Goal: Transaction & Acquisition: Purchase product/service

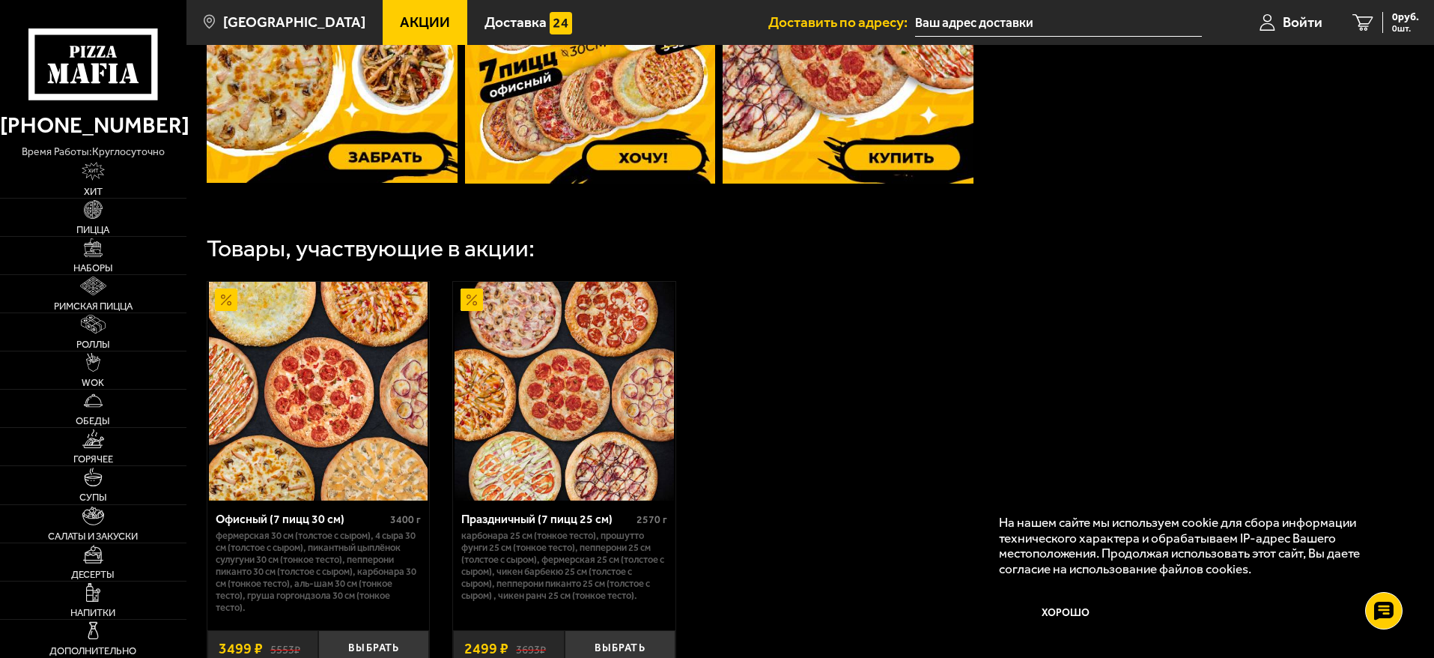
scroll to position [749, 0]
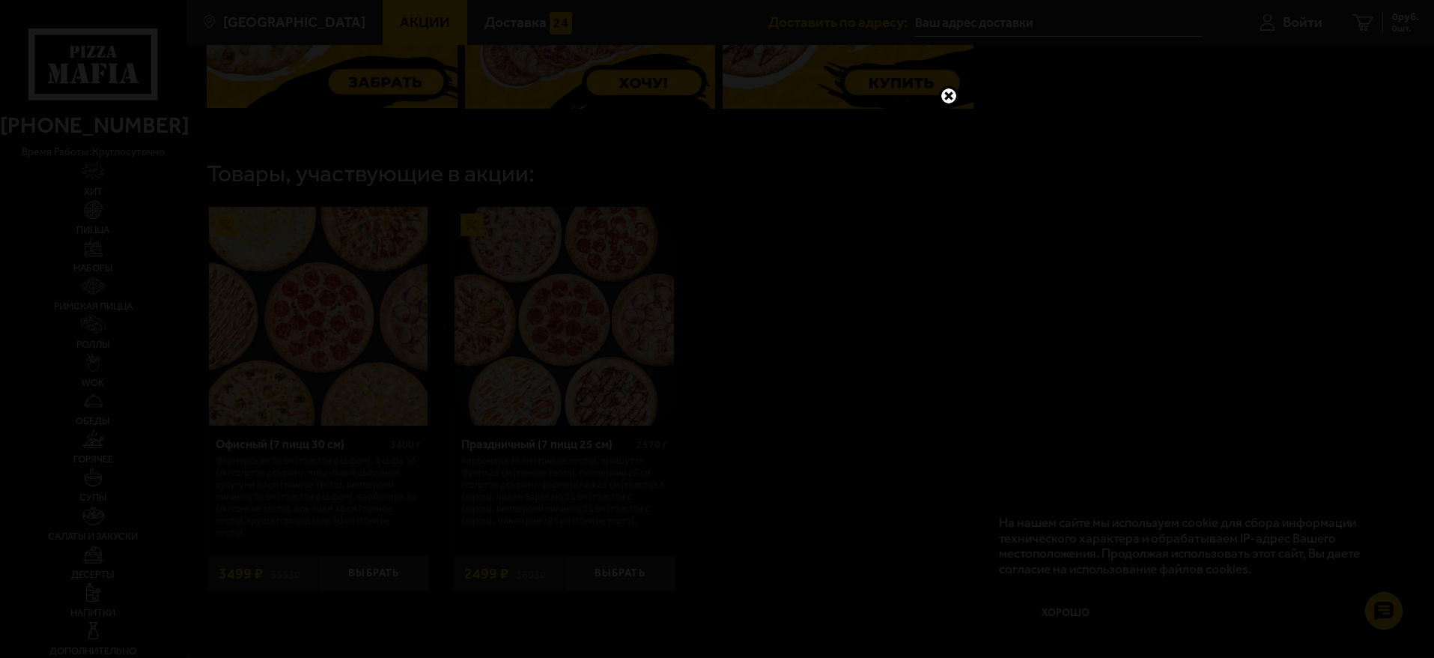
click at [945, 100] on link at bounding box center [948, 95] width 19 height 19
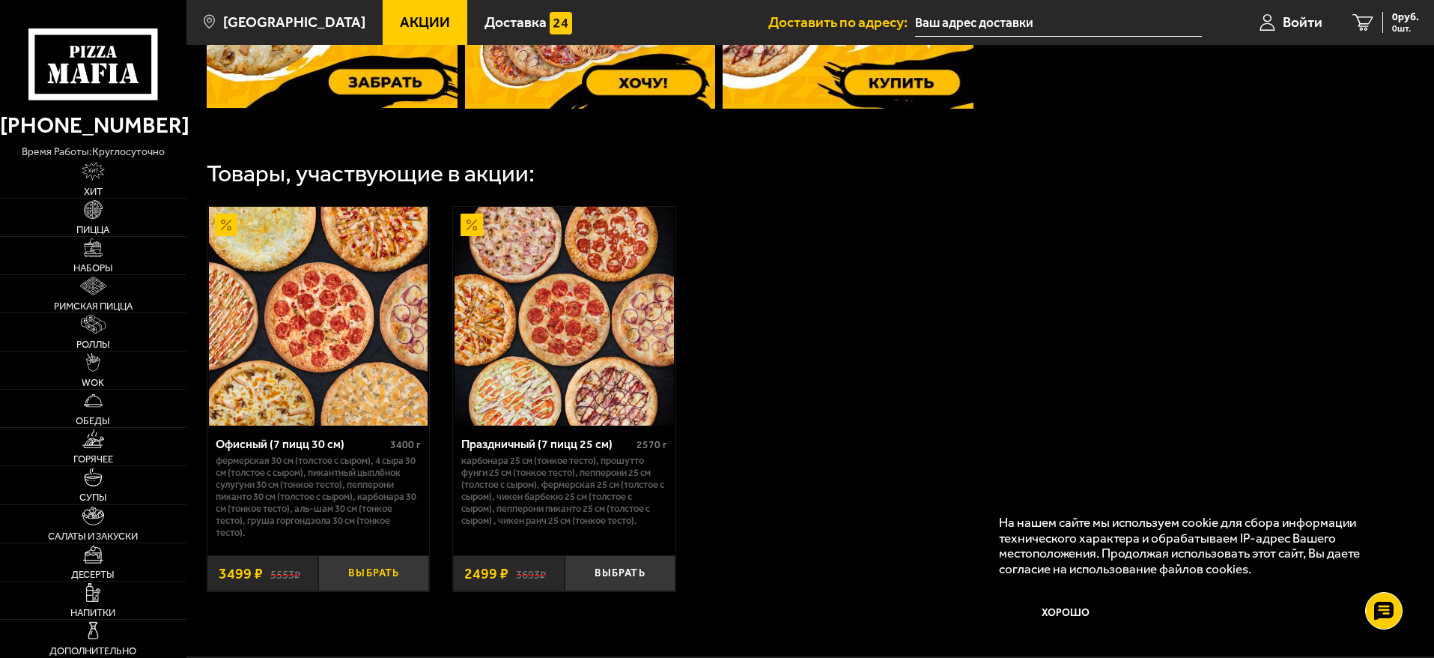
click at [379, 576] on button "Выбрать" at bounding box center [373, 573] width 111 height 37
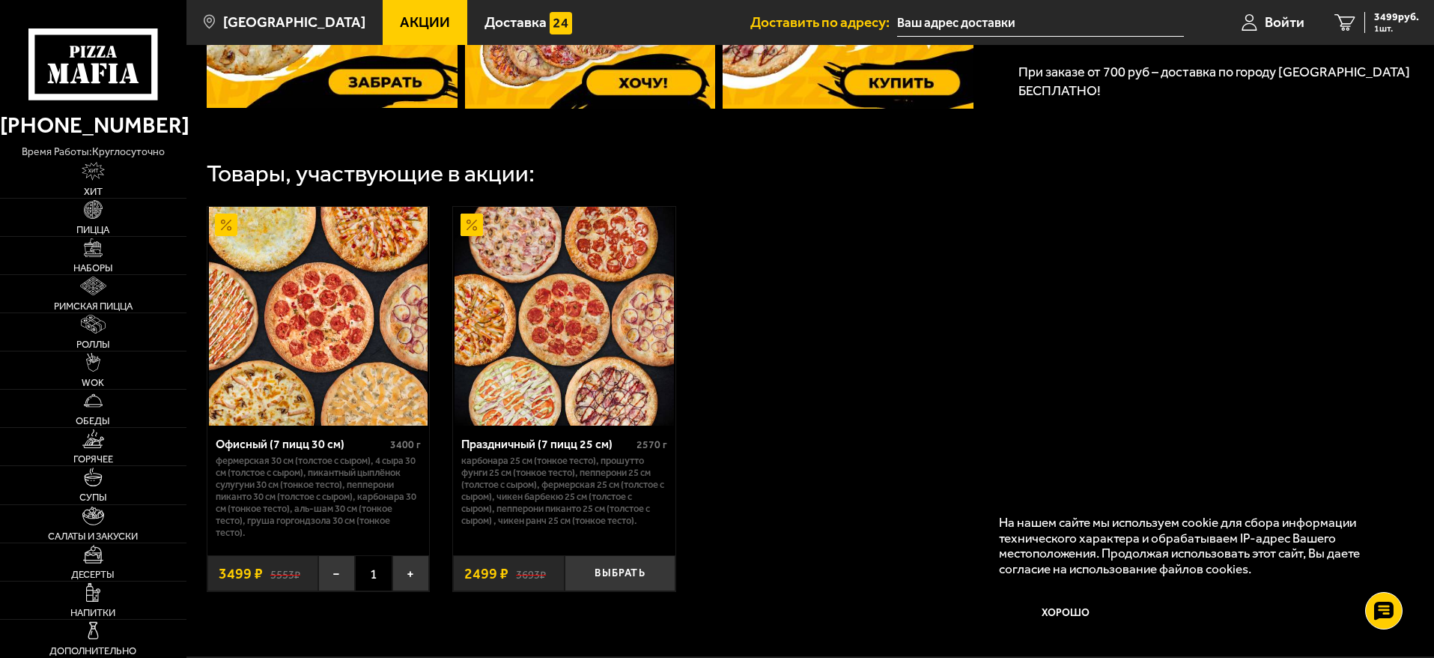
click at [1100, 20] on input "text" at bounding box center [1040, 23] width 287 height 28
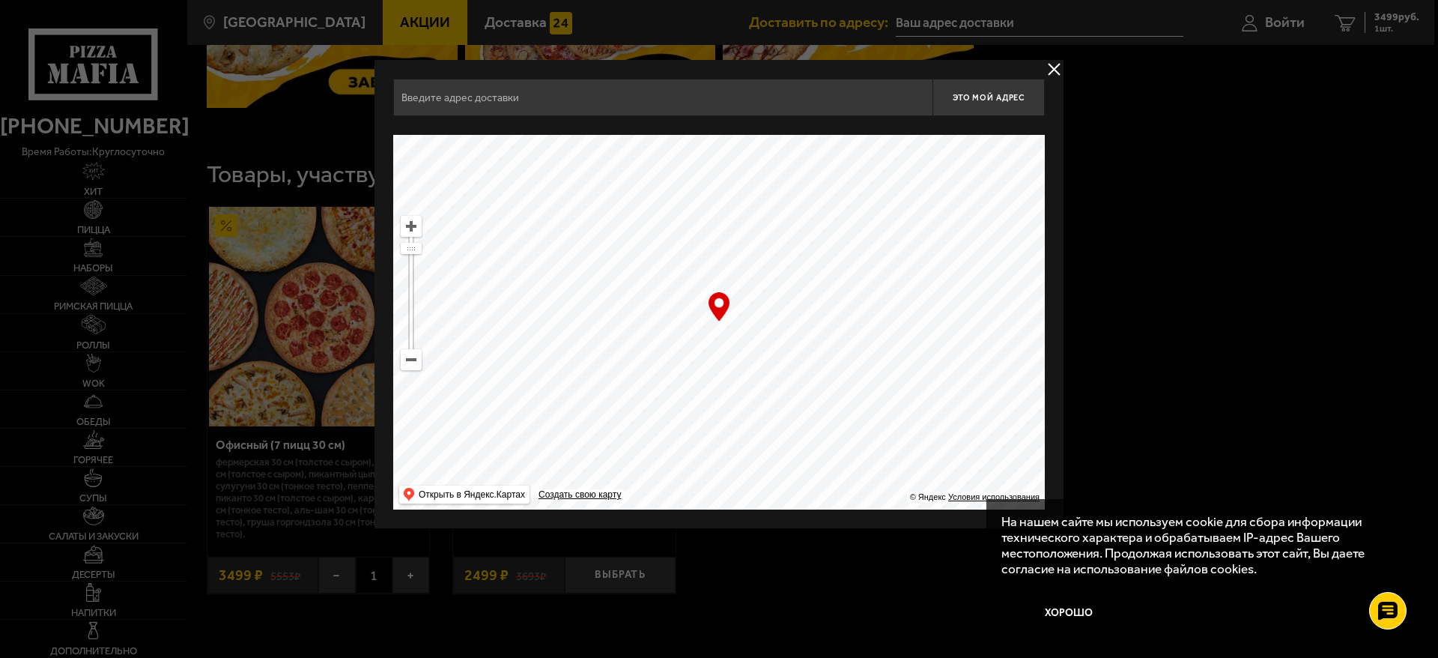
click at [730, 102] on input "text" at bounding box center [662, 97] width 539 height 37
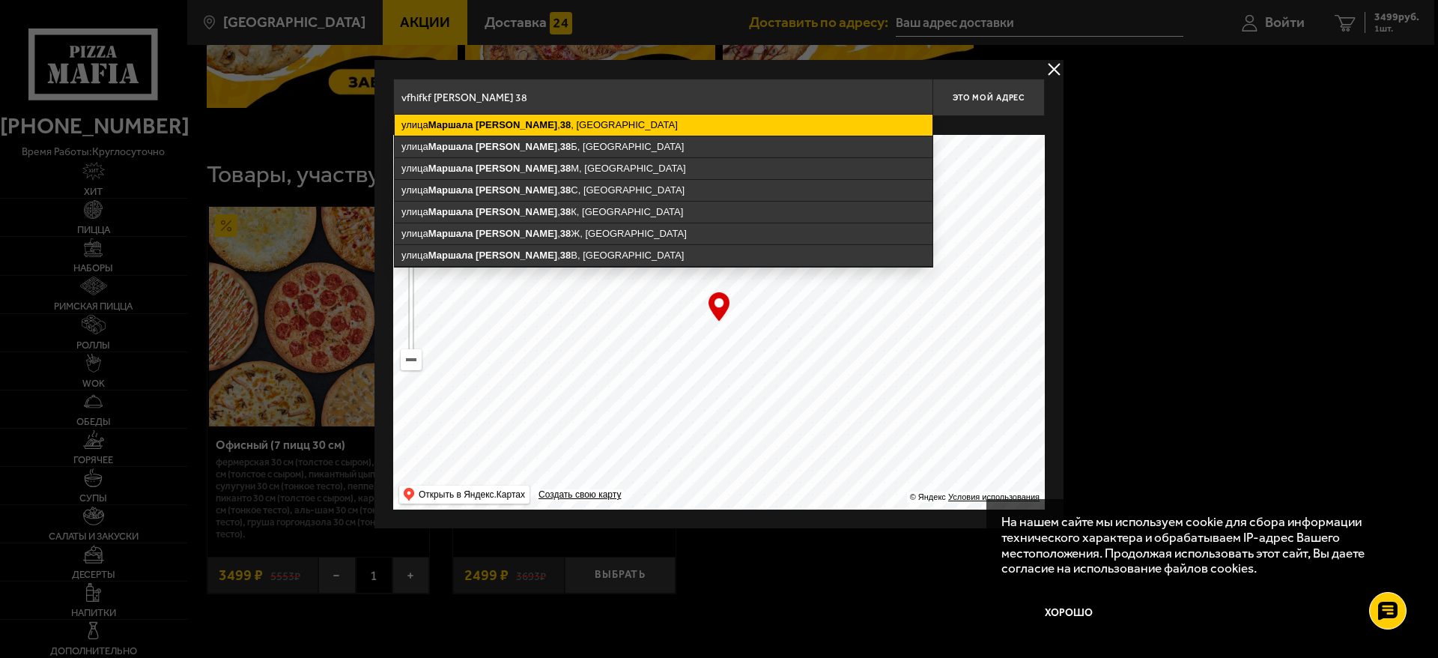
click at [551, 130] on ymaps "[STREET_ADDRESS][PERSON_NAME]" at bounding box center [664, 125] width 538 height 21
type input "[STREET_ADDRESS][PERSON_NAME]"
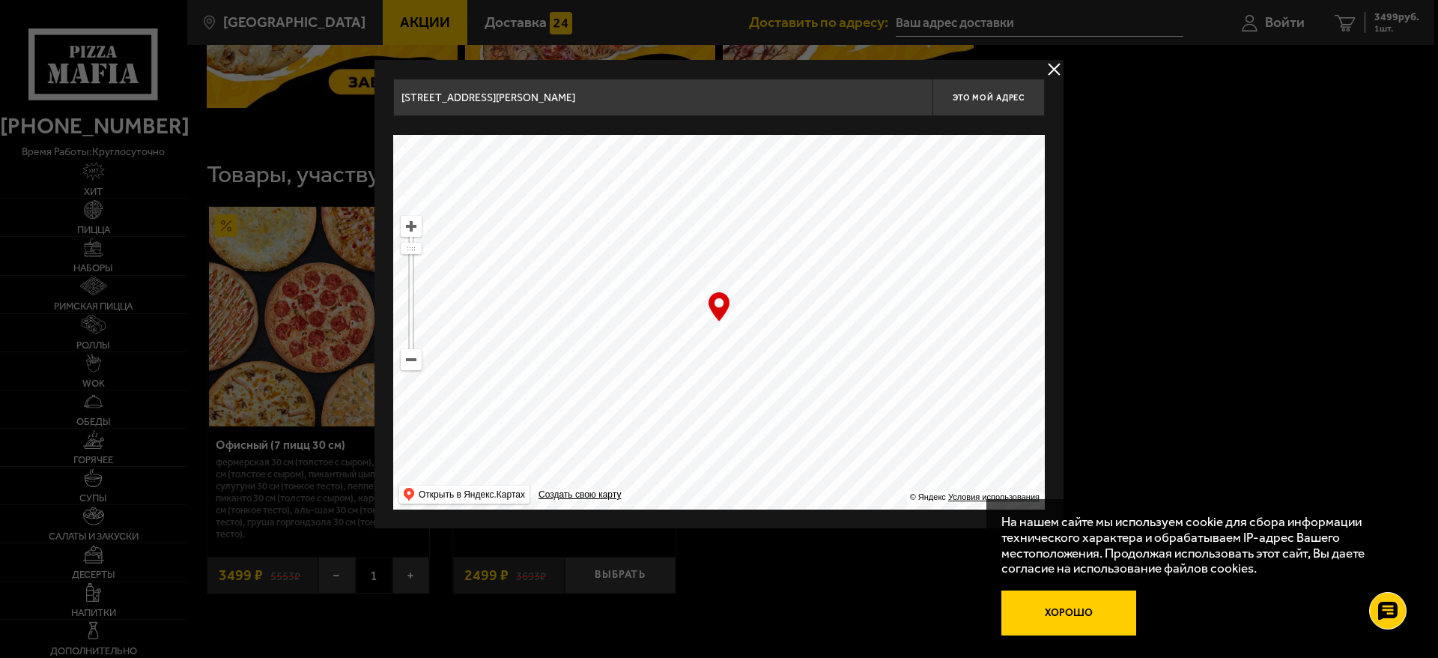
click at [1061, 617] on button "Хорошо" at bounding box center [1068, 612] width 135 height 45
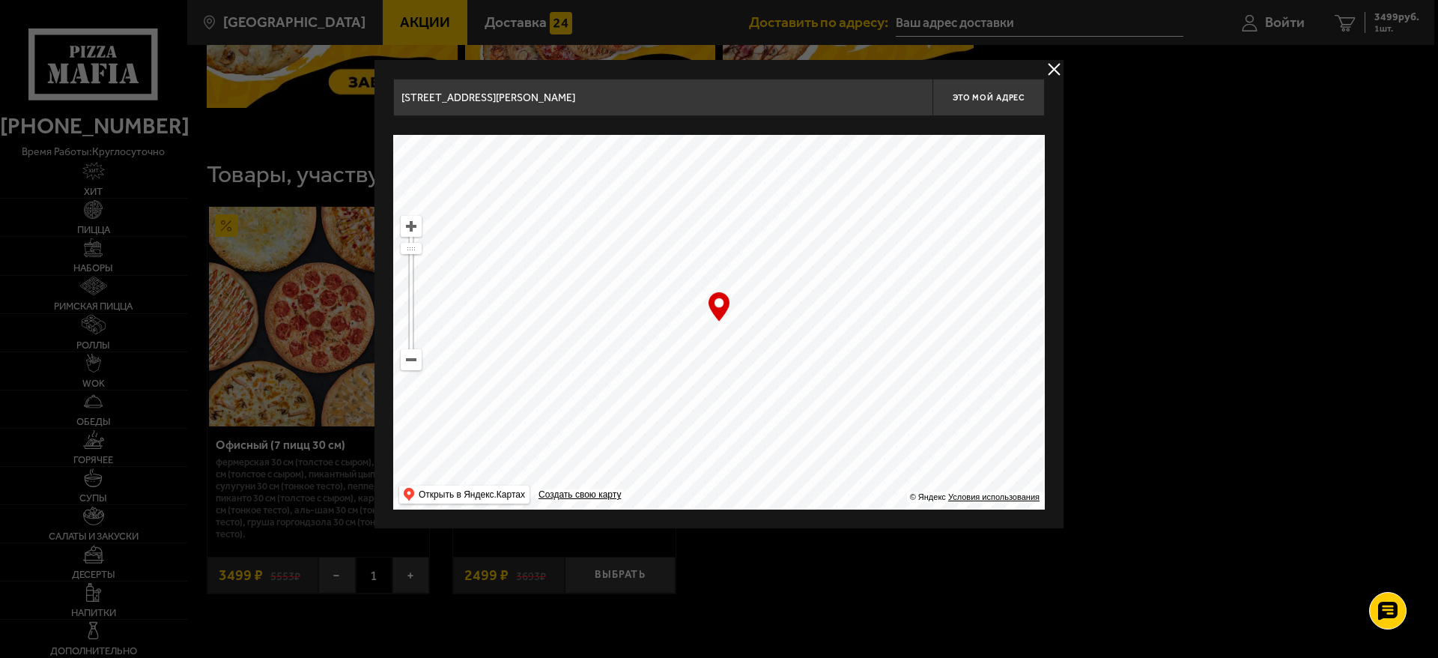
click at [727, 330] on ymaps at bounding box center [719, 322] width 652 height 375
click at [723, 325] on ymaps at bounding box center [719, 322] width 652 height 375
click at [997, 104] on button "Это мой адрес" at bounding box center [989, 97] width 112 height 37
type input "[STREET_ADDRESS][PERSON_NAME]"
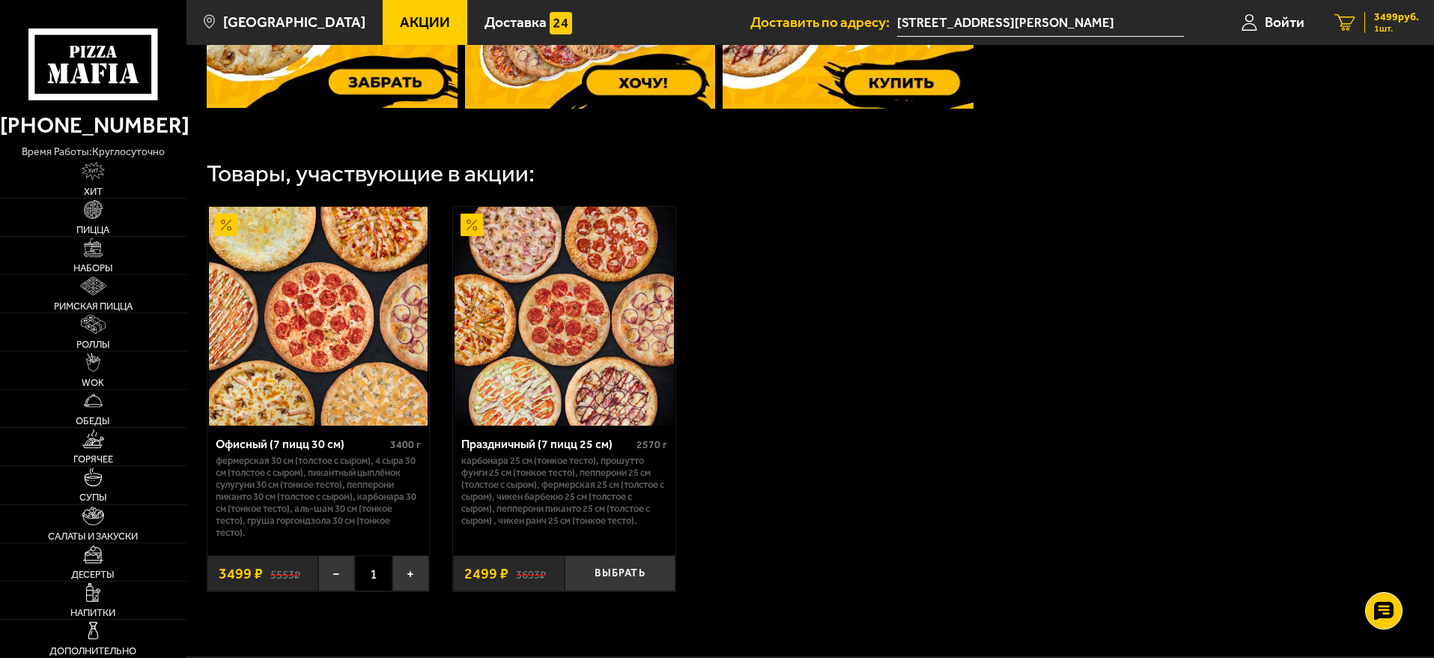
click at [1392, 14] on span "3499 руб." at bounding box center [1396, 17] width 45 height 10
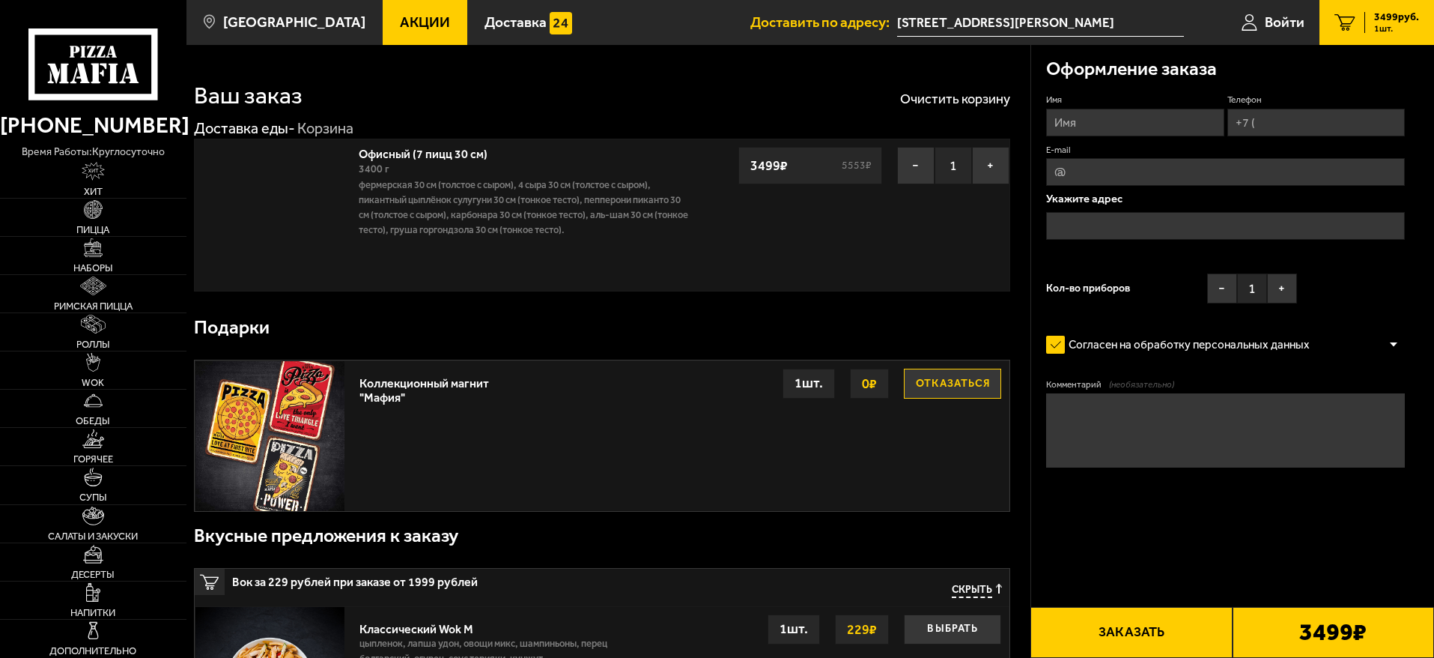
type input "[STREET_ADDRESS][PERSON_NAME]"
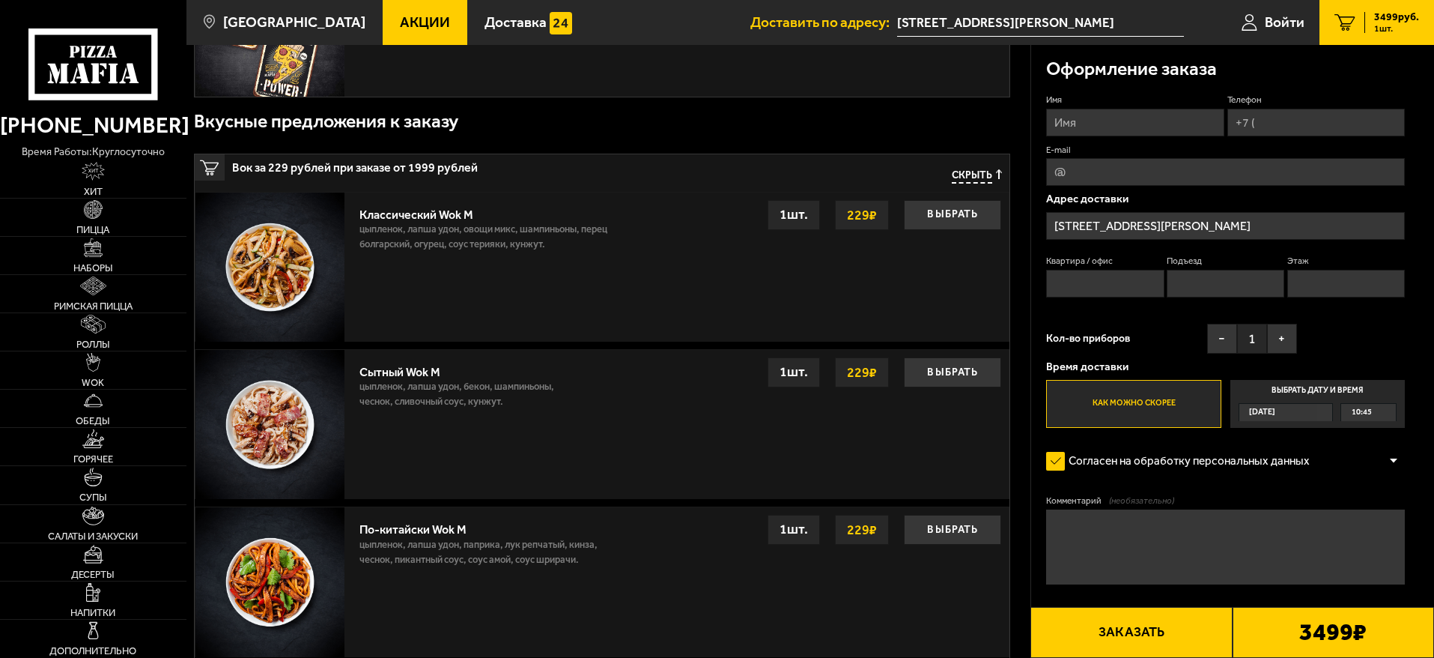
scroll to position [449, 0]
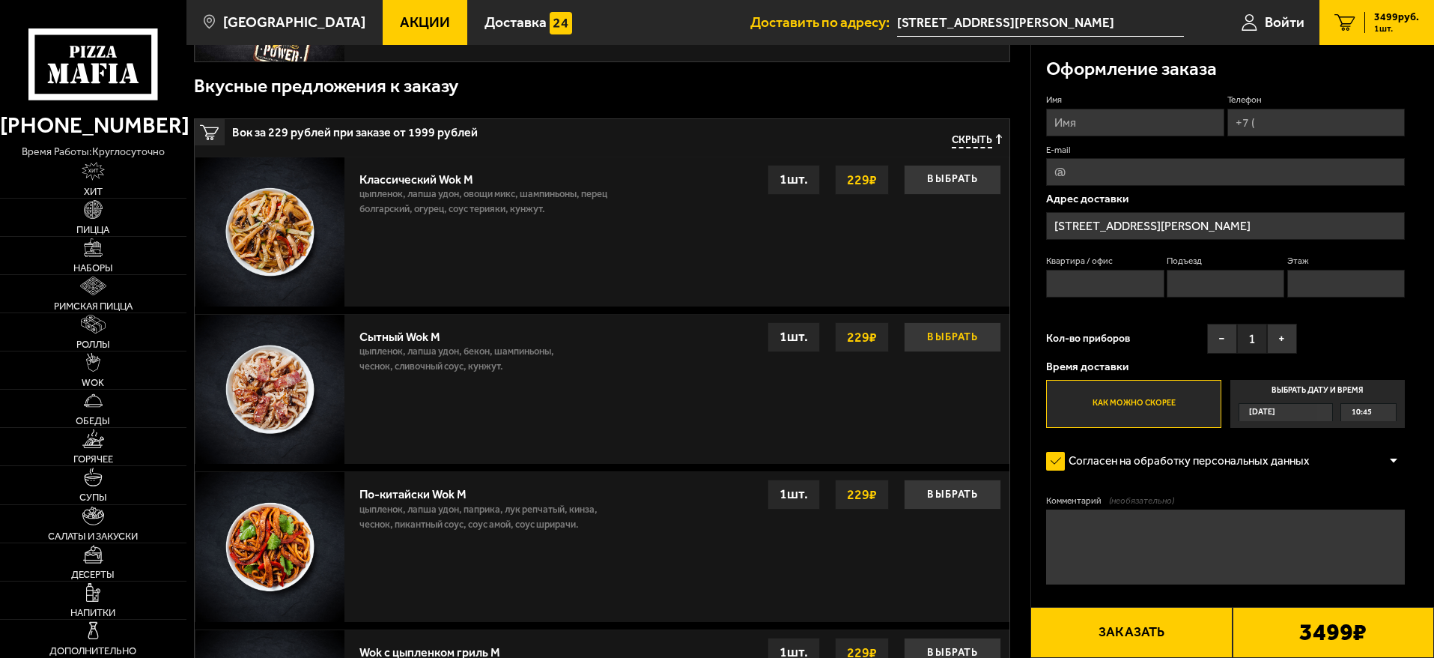
click at [930, 335] on button "Выбрать" at bounding box center [952, 337] width 97 height 30
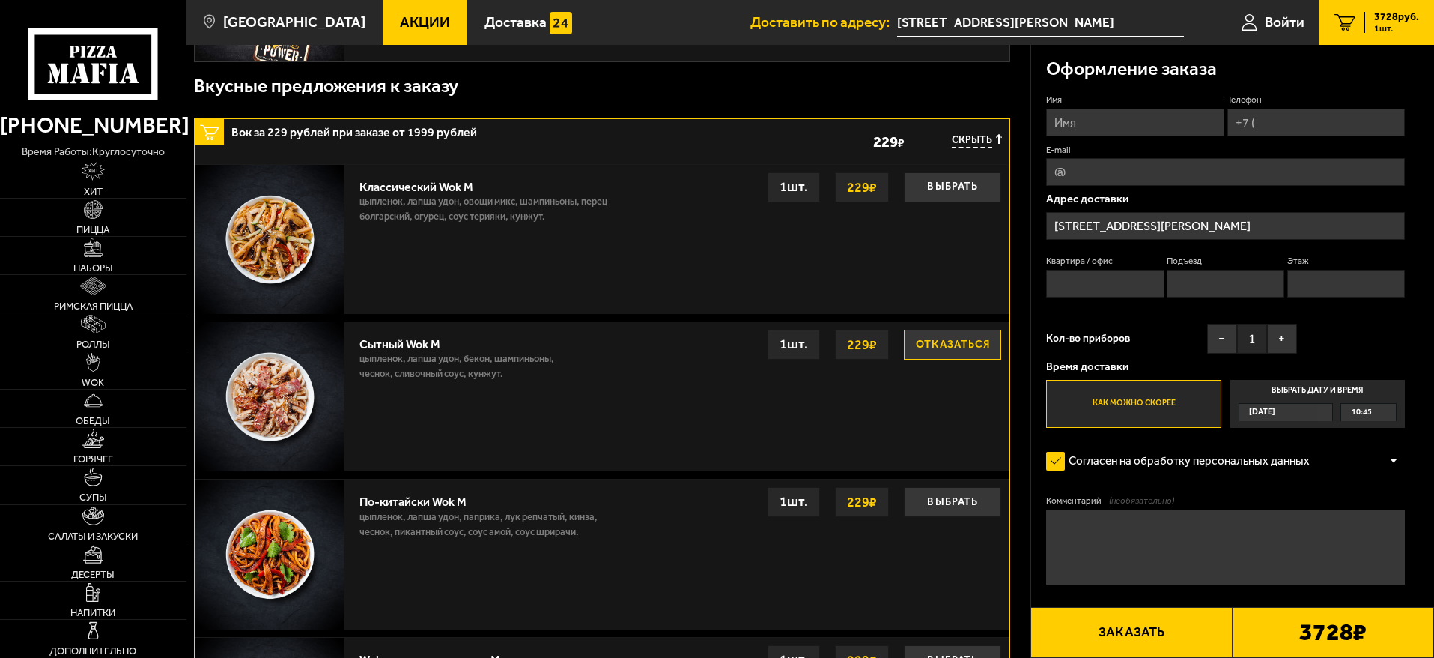
click at [1136, 119] on input "Имя" at bounding box center [1135, 123] width 178 height 28
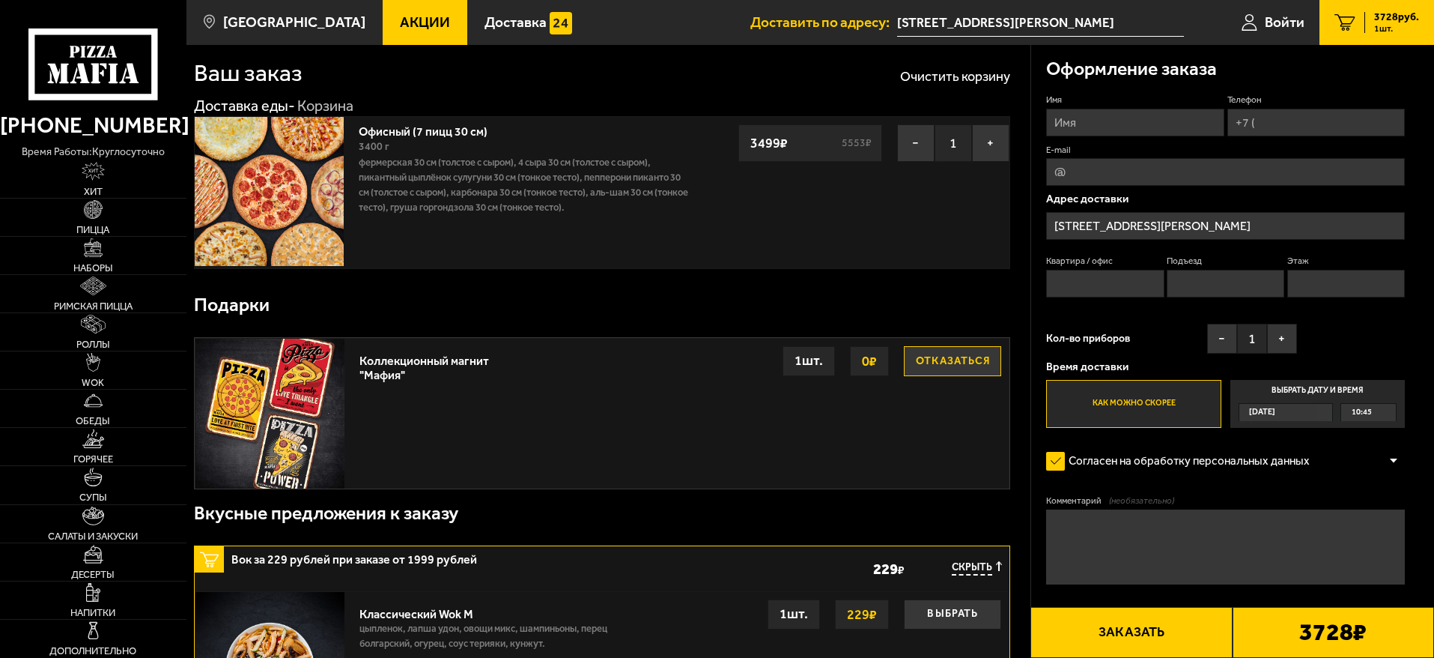
scroll to position [0, 0]
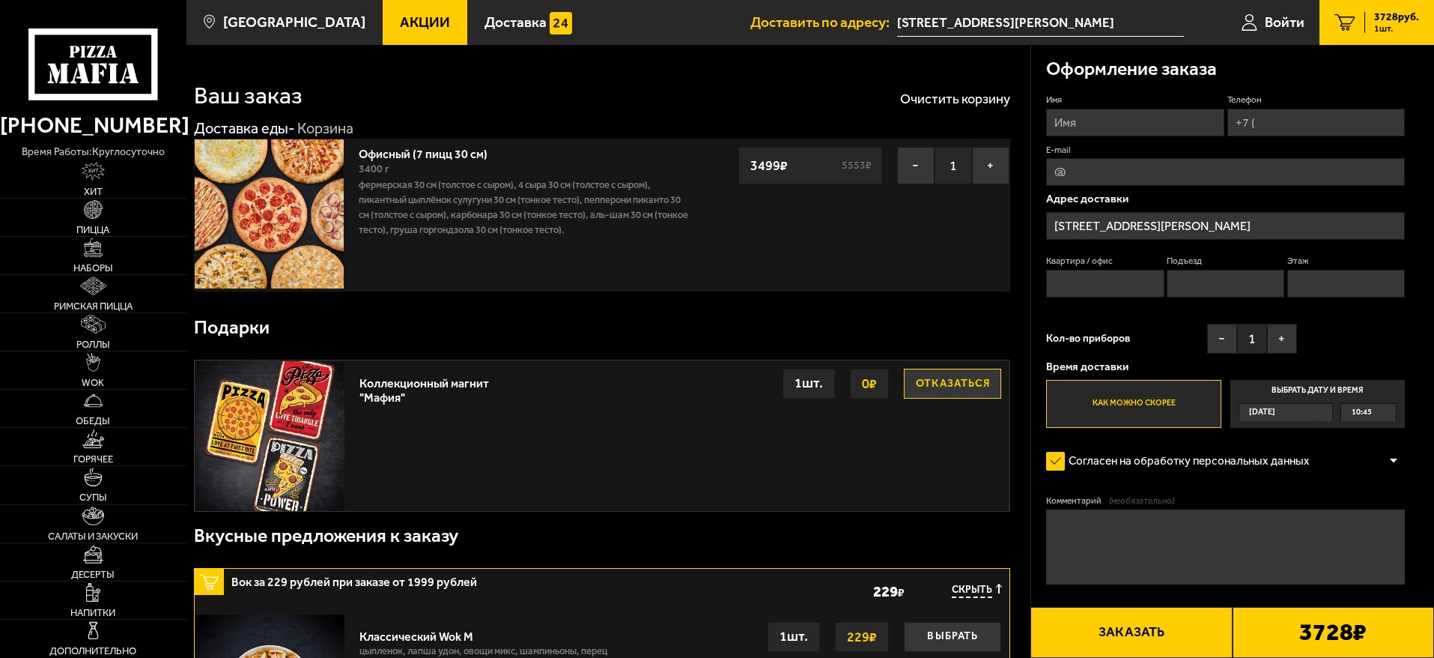
click at [1124, 133] on input "Имя" at bounding box center [1135, 123] width 178 height 28
type input "[PERSON_NAME]"
click at [1293, 122] on input "Телефон" at bounding box center [1317, 123] width 178 height 28
click at [1295, 122] on input "Телефон" at bounding box center [1317, 123] width 178 height 28
type input "[PHONE_NUMBER]"
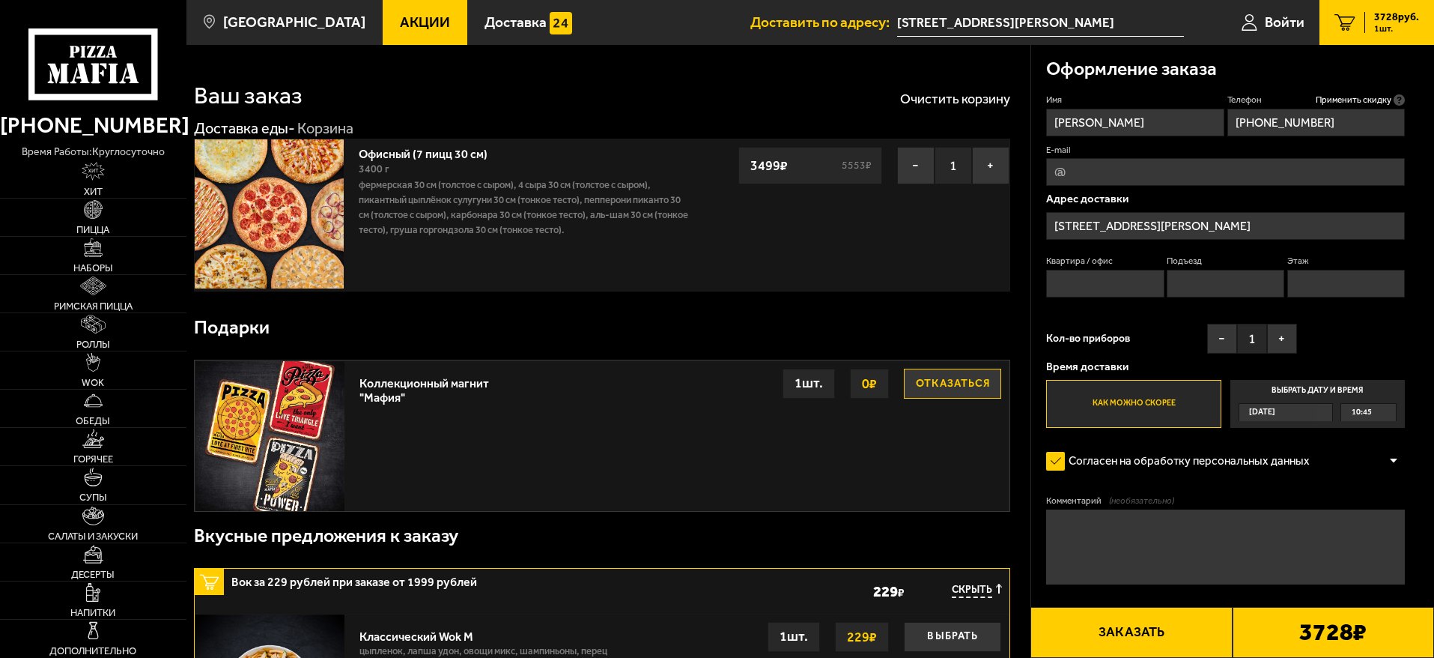
click at [1213, 178] on input "E-mail" at bounding box center [1225, 172] width 359 height 28
type input "[EMAIL_ADDRESS][DOMAIN_NAME]"
click at [1129, 285] on input "Квартира / офис" at bounding box center [1105, 284] width 118 height 28
type input "1"
click at [1314, 409] on div "[DATE]" at bounding box center [1279, 412] width 79 height 17
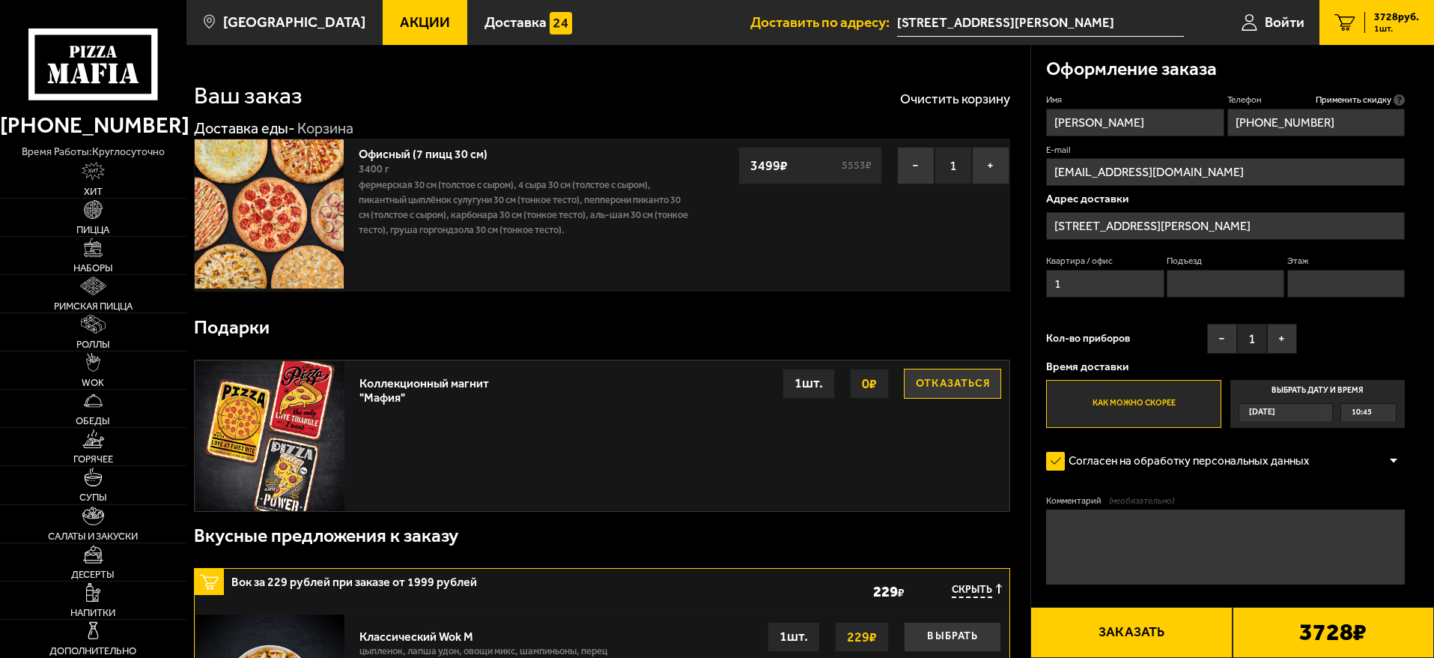
click at [0, 0] on input "Выбрать дату и время [DATE] 10:45" at bounding box center [0, 0] width 0 height 0
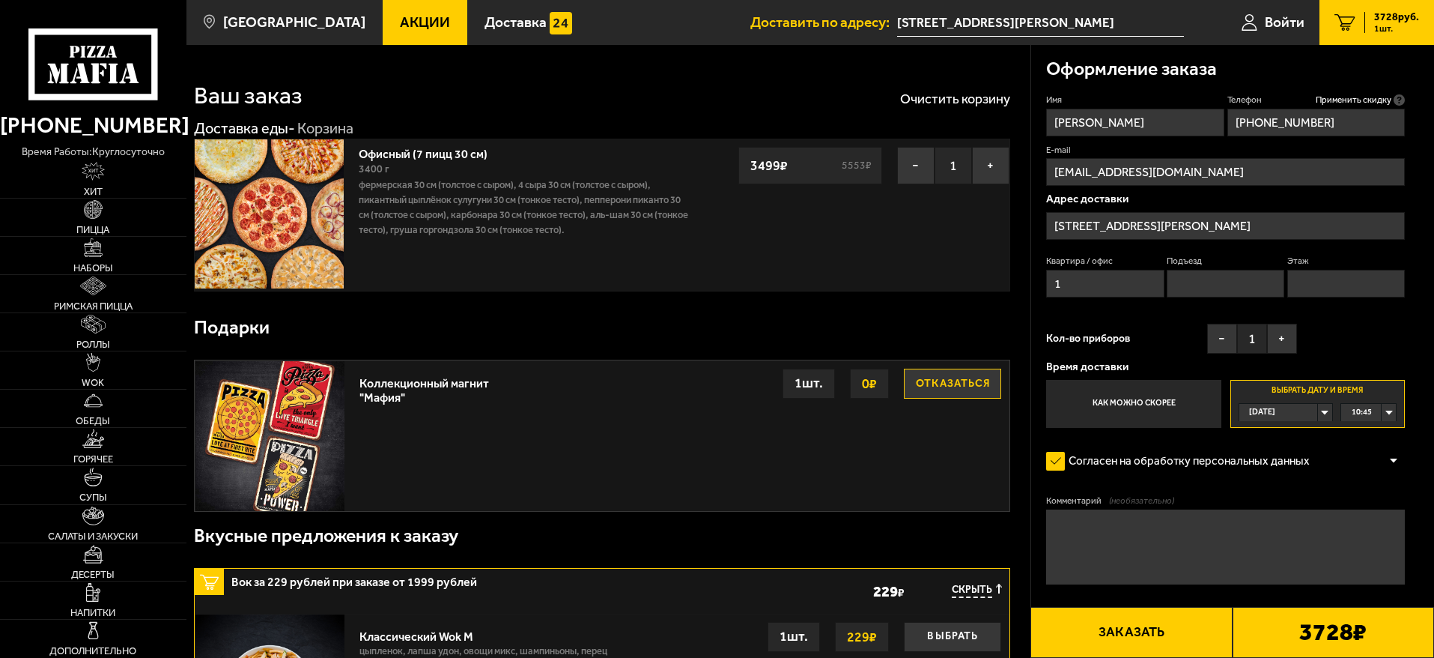
click at [1385, 411] on div "10:45" at bounding box center [1369, 412] width 55 height 17
click at [1366, 519] on span "12:00" at bounding box center [1363, 523] width 20 height 17
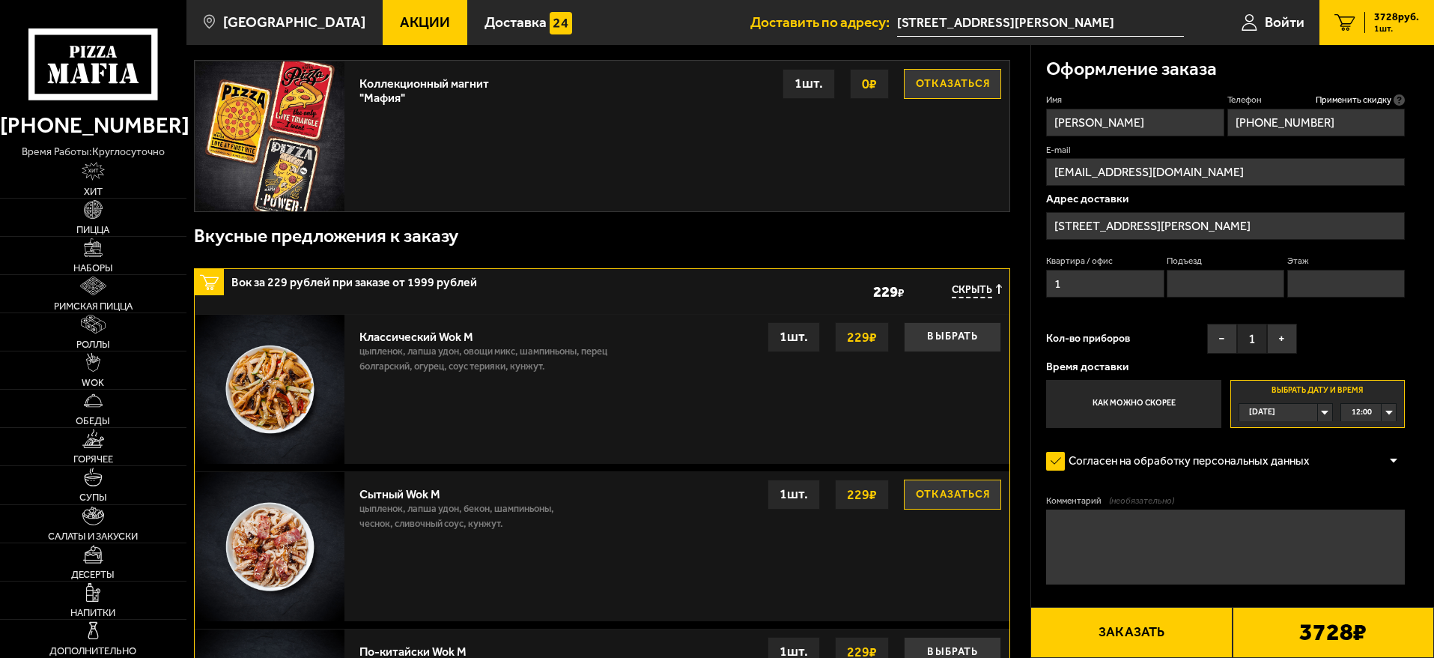
click at [1176, 533] on textarea "Комментарий (необязательно)" at bounding box center [1225, 546] width 359 height 75
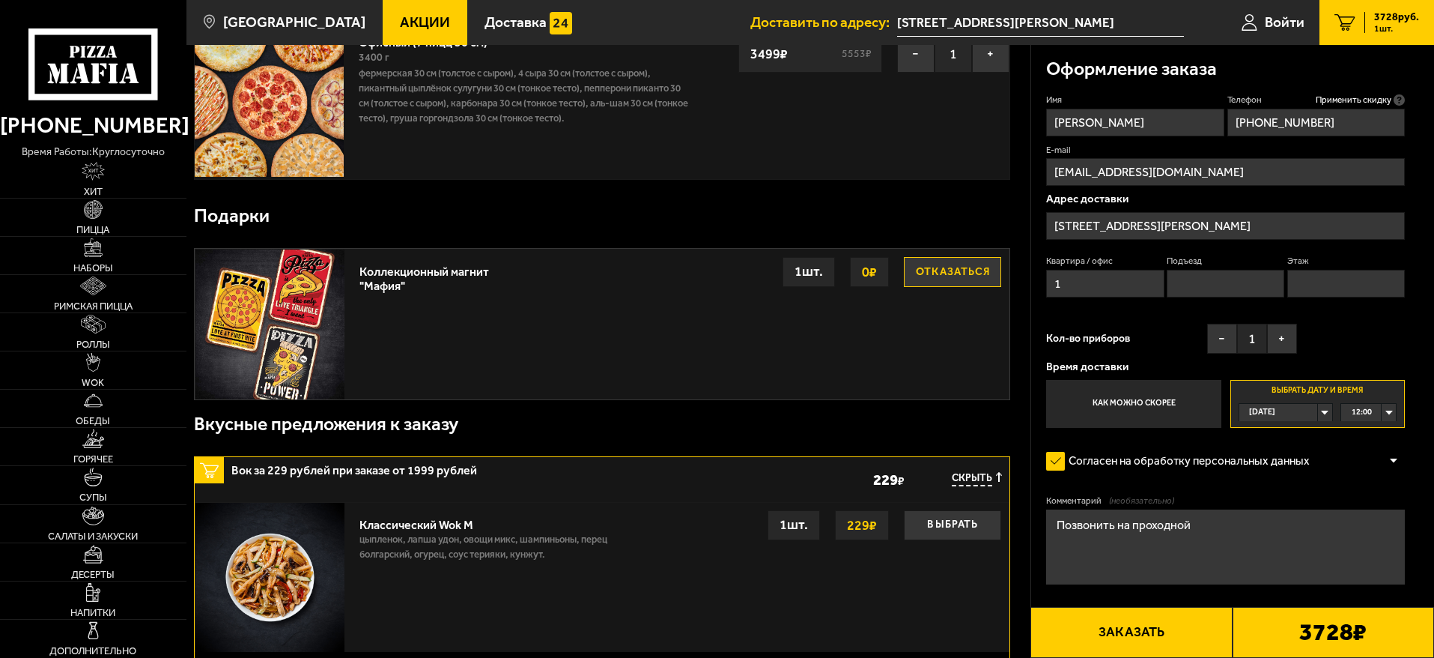
scroll to position [0, 0]
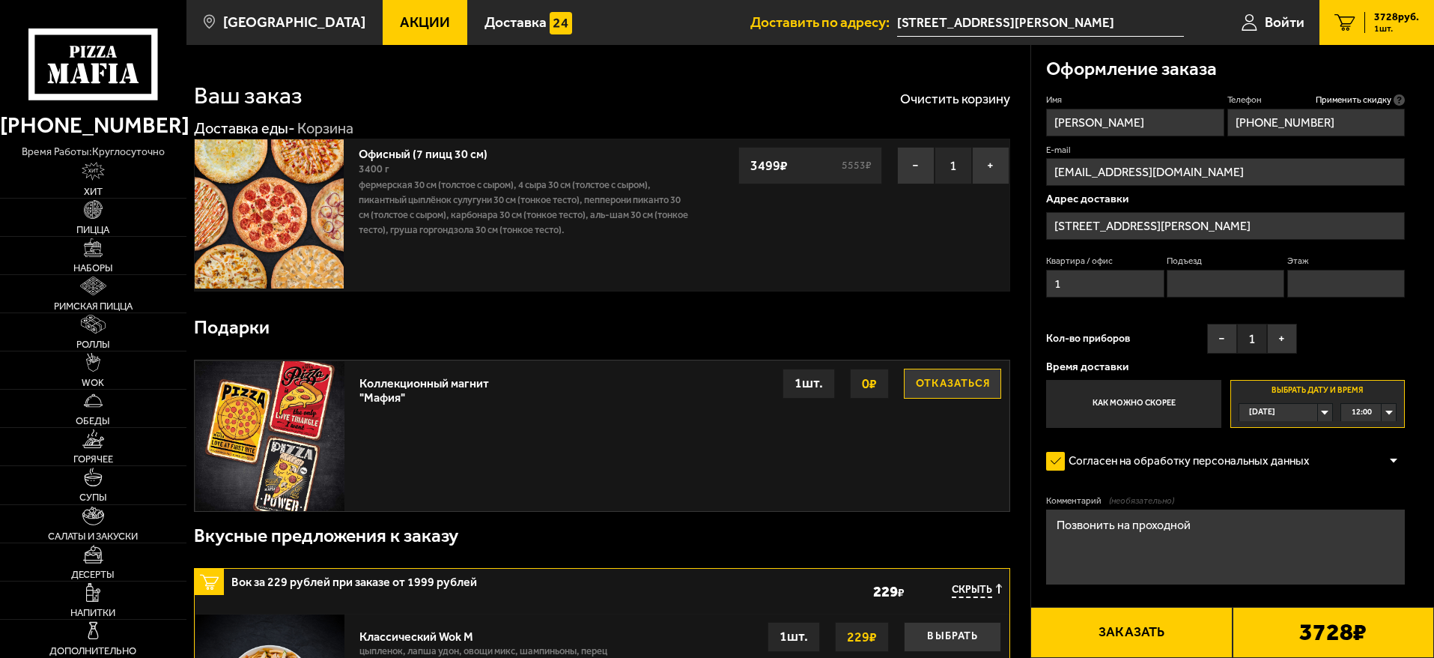
type textarea "Позвонить на проходной"
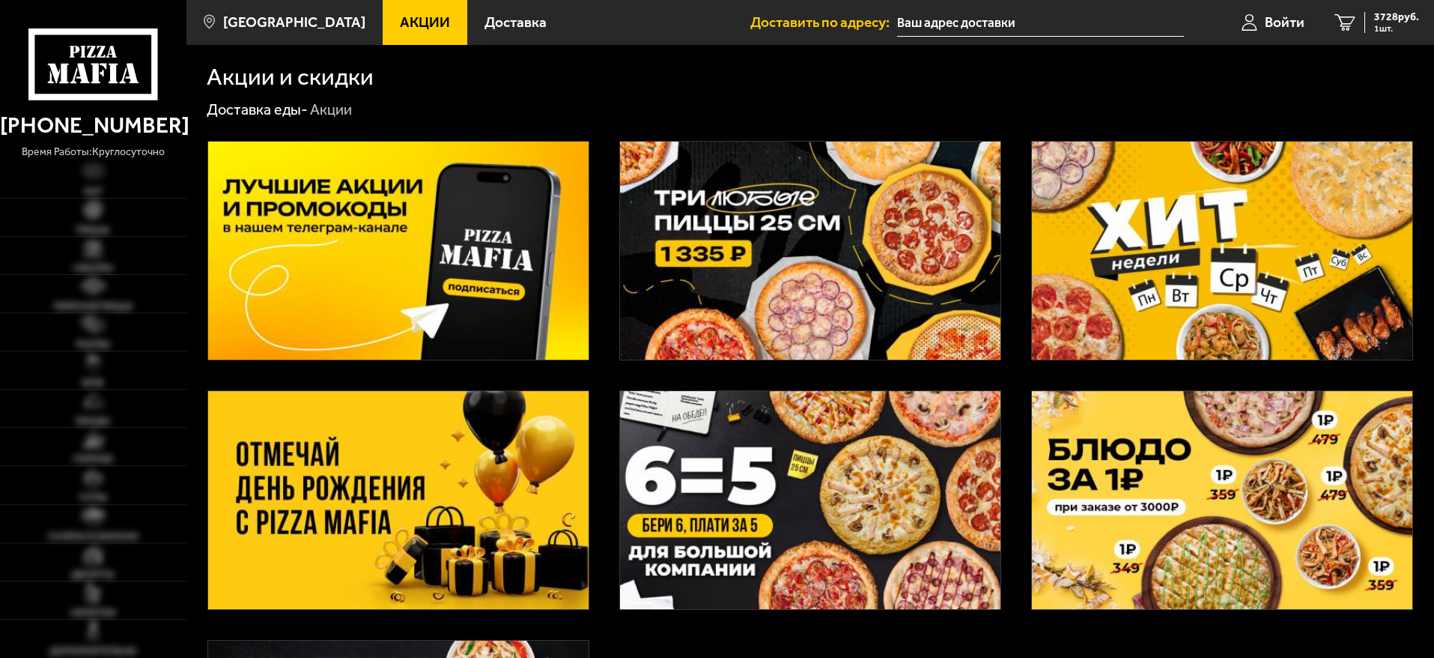
scroll to position [75, 0]
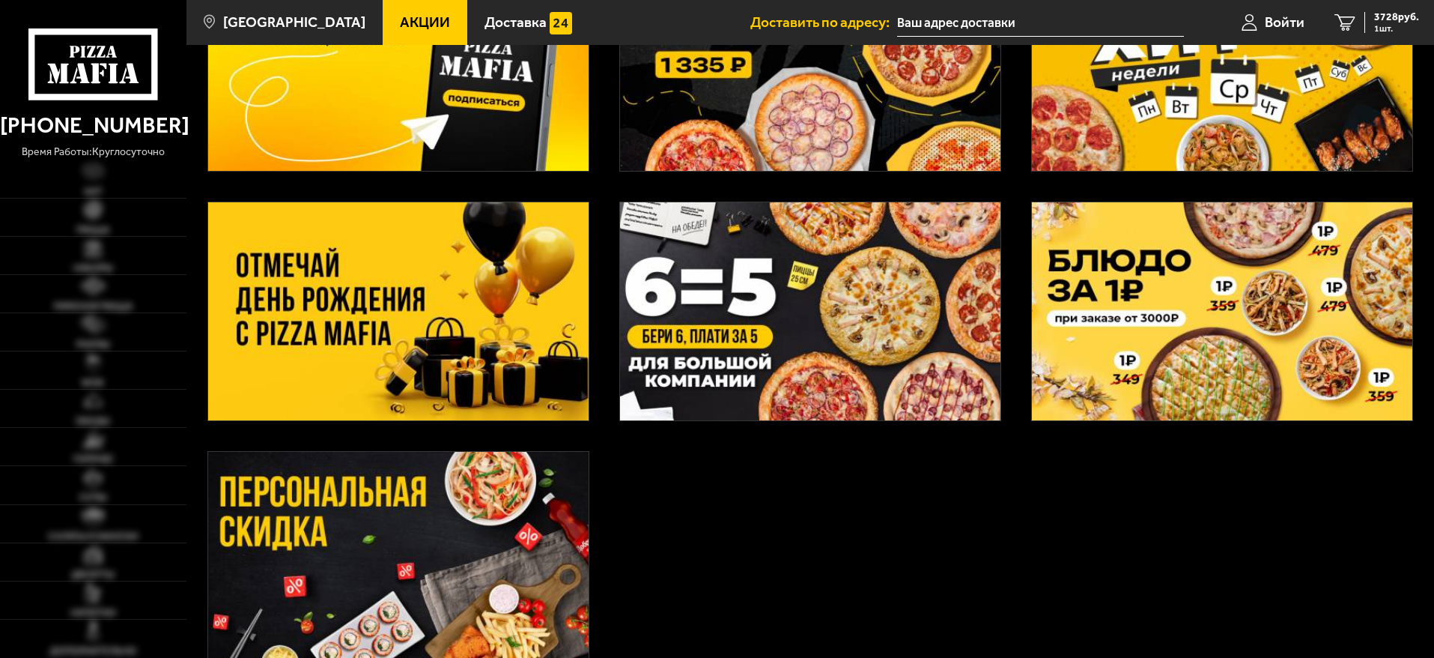
type input "[STREET_ADDRESS][PERSON_NAME]"
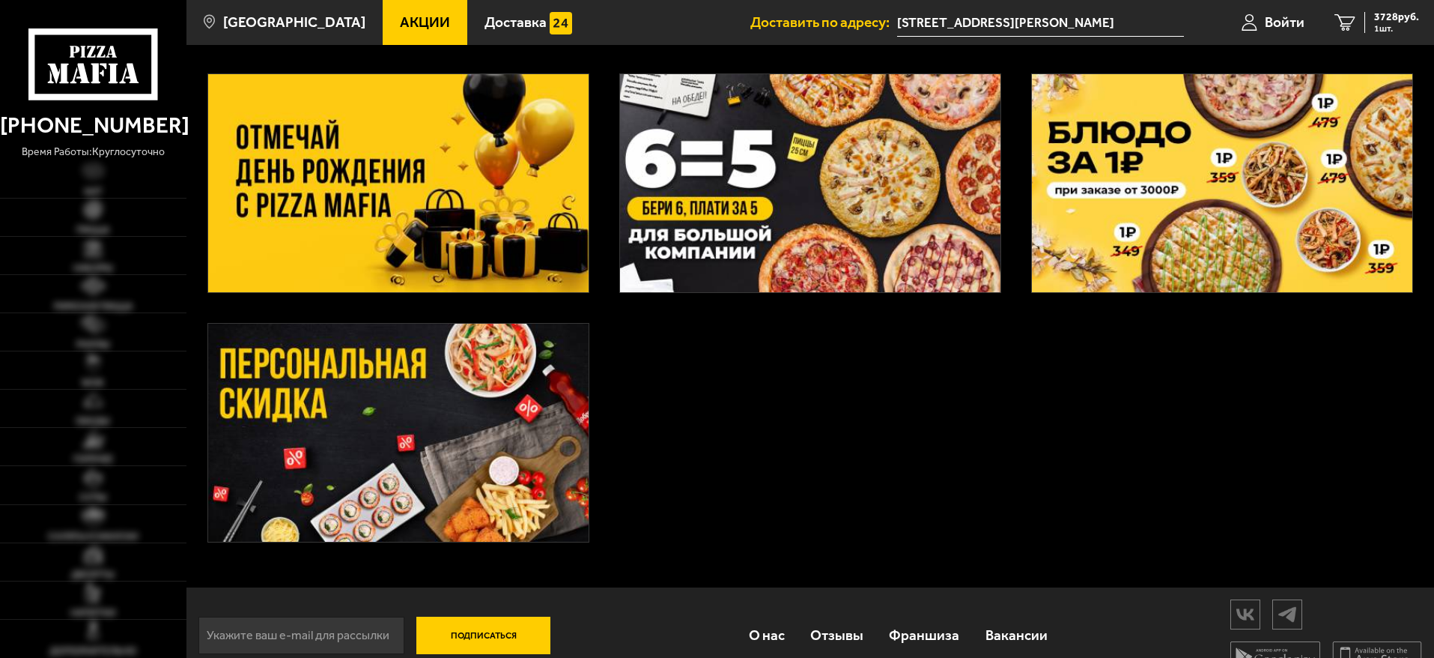
scroll to position [345, 0]
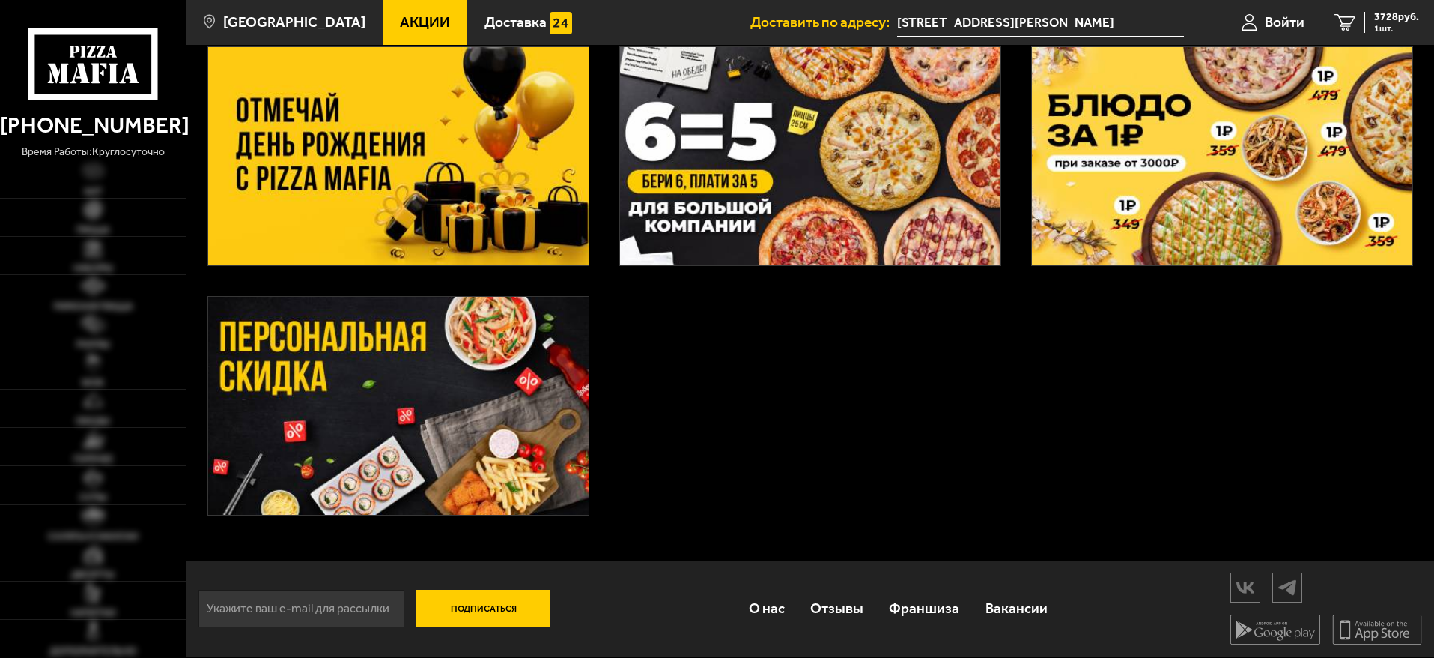
click at [494, 363] on img at bounding box center [398, 406] width 381 height 218
